Goal: Book appointment/travel/reservation

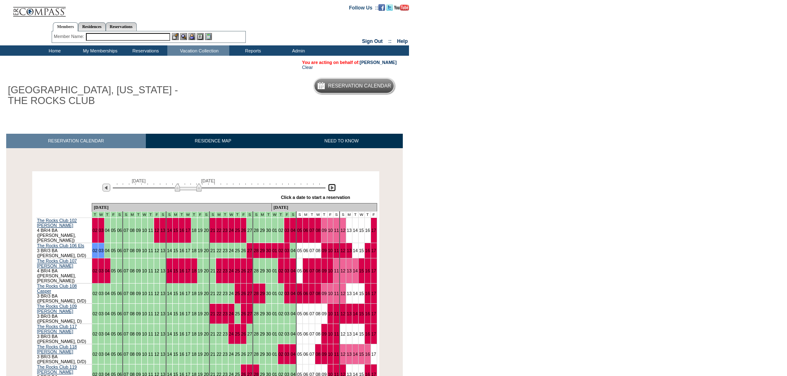
click at [331, 190] on img at bounding box center [332, 188] width 8 height 8
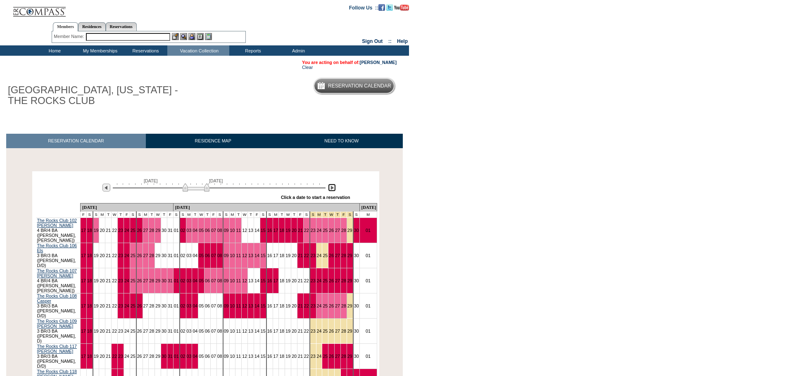
click at [331, 190] on img at bounding box center [332, 188] width 8 height 8
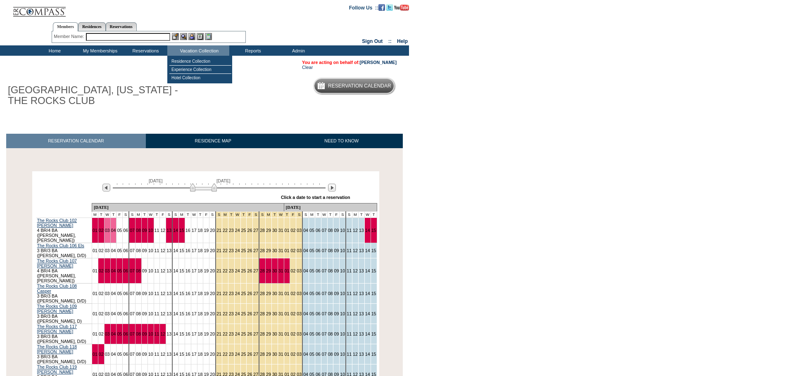
click at [159, 36] on input "text" at bounding box center [128, 37] width 84 height 8
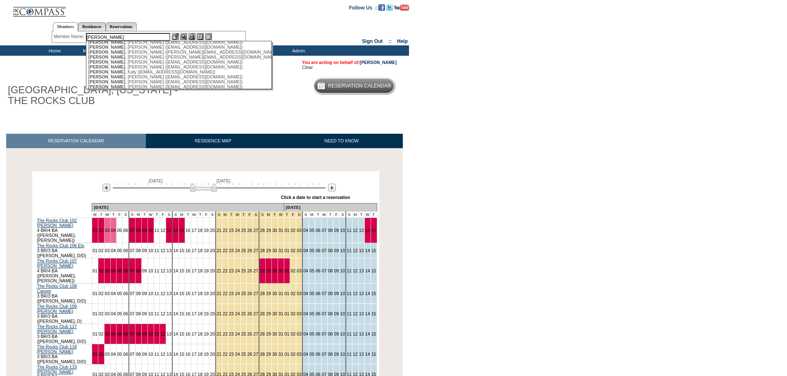
scroll to position [83, 0]
click at [141, 60] on div "Meyer , Katy (kfmey63@gmail.com)" at bounding box center [179, 57] width 182 height 5
type input "Meyer, Katy (kfmey63@gmail.com)"
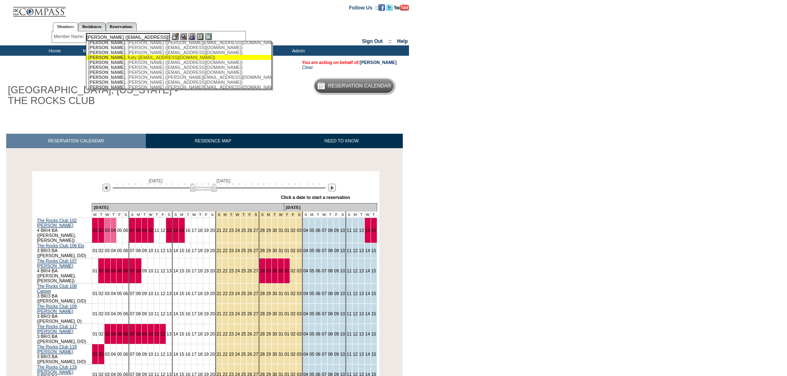
scroll to position [0, 0]
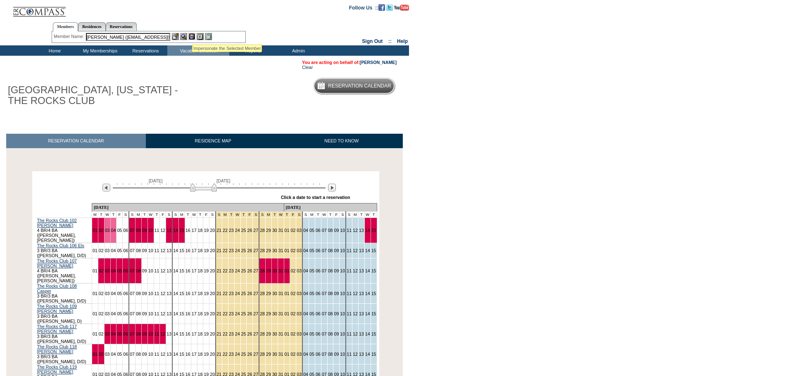
click at [193, 36] on img at bounding box center [191, 36] width 7 height 7
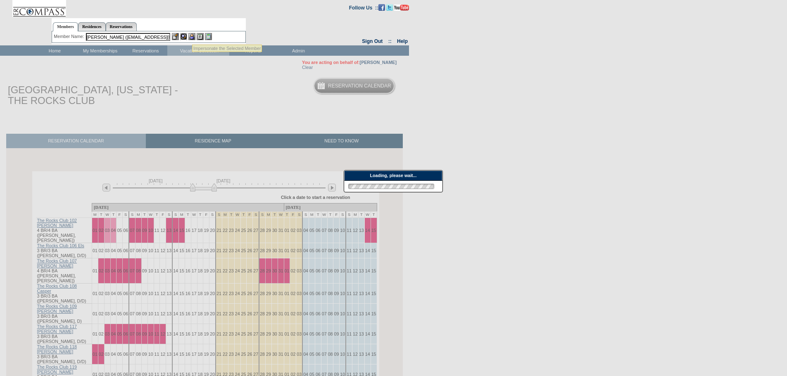
click at [180, 36] on img at bounding box center [183, 36] width 7 height 7
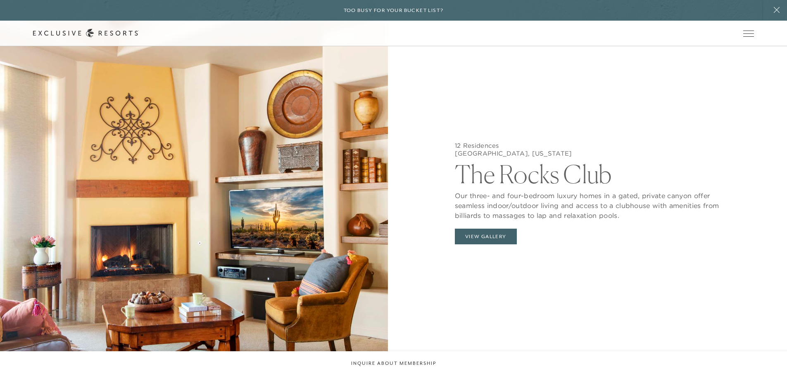
scroll to position [2684, 0]
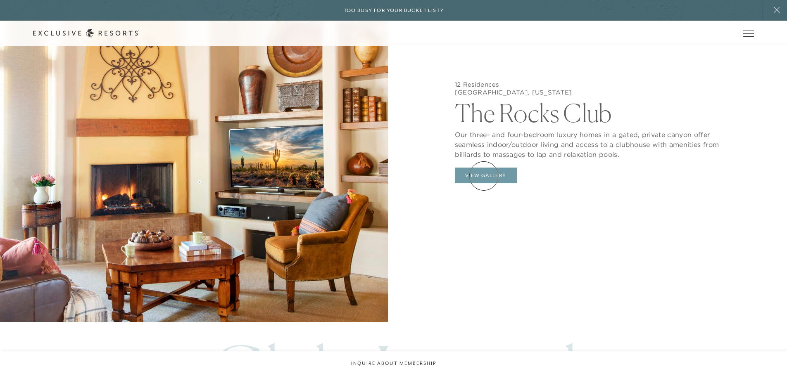
click at [484, 176] on button "View Gallery" at bounding box center [486, 176] width 62 height 16
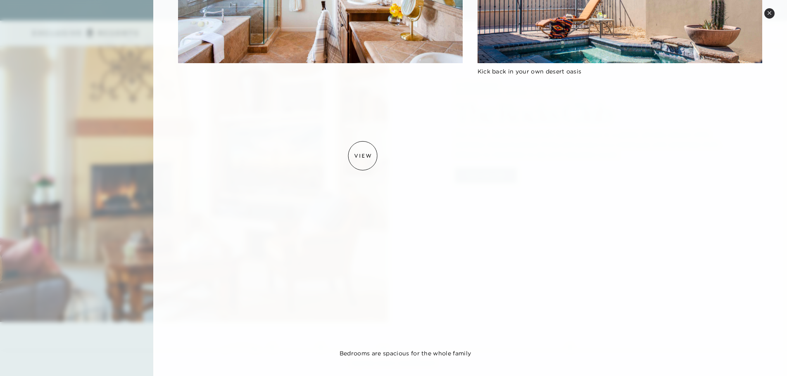
scroll to position [427, 0]
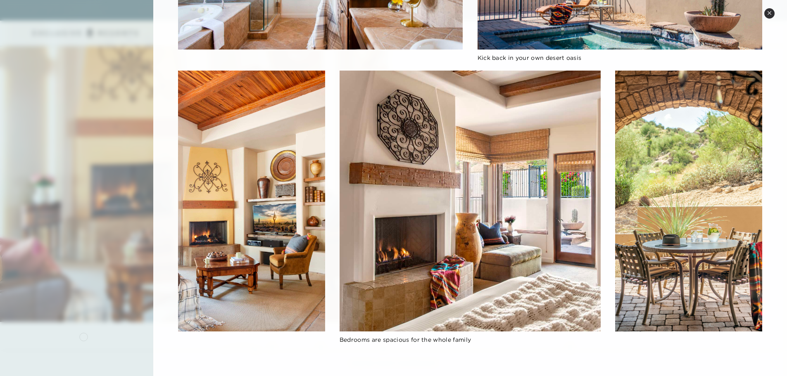
click at [83, 337] on div at bounding box center [393, 188] width 787 height 376
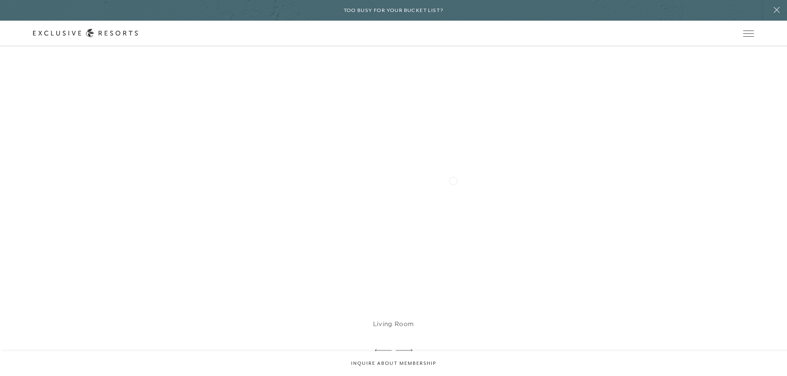
scroll to position [2065, 0]
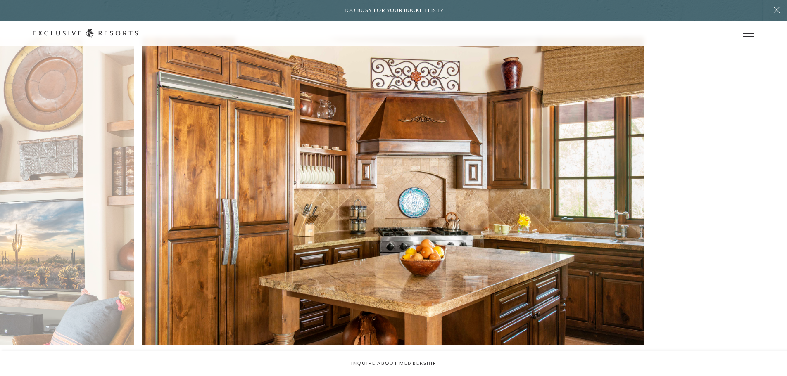
scroll to position [2106, 0]
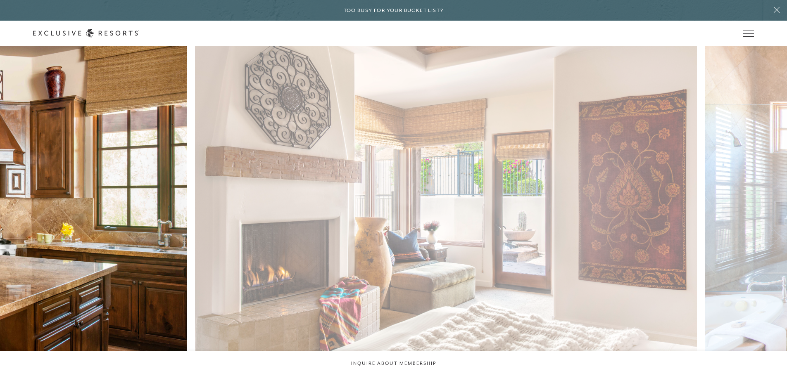
click at [195, 216] on figure "Master Bedroom" at bounding box center [446, 216] width 502 height 341
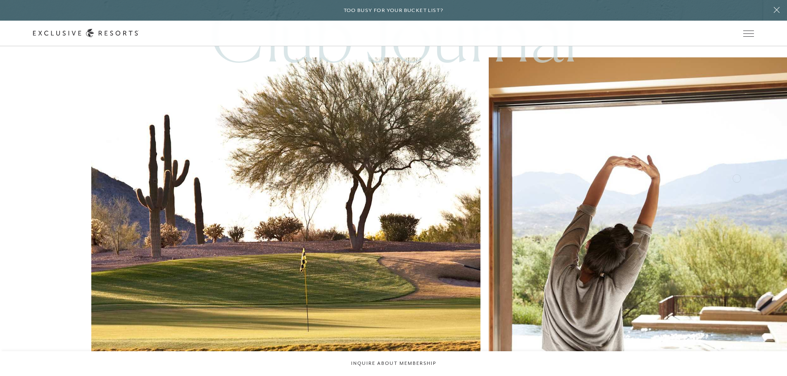
scroll to position [3014, 0]
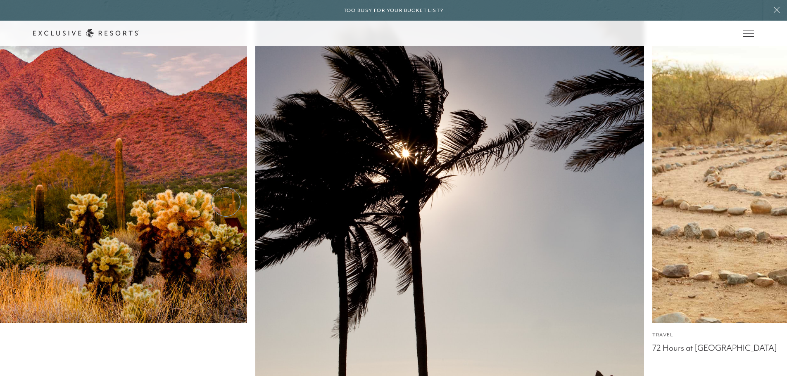
scroll to position [3267, 0]
